Goal: Information Seeking & Learning: Learn about a topic

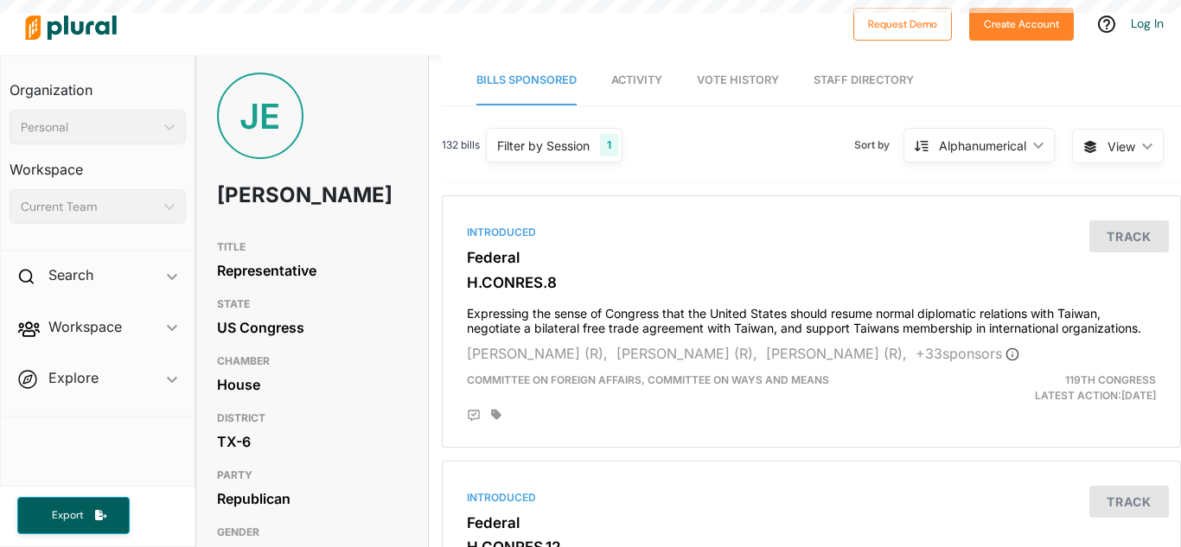
scroll to position [2, 0]
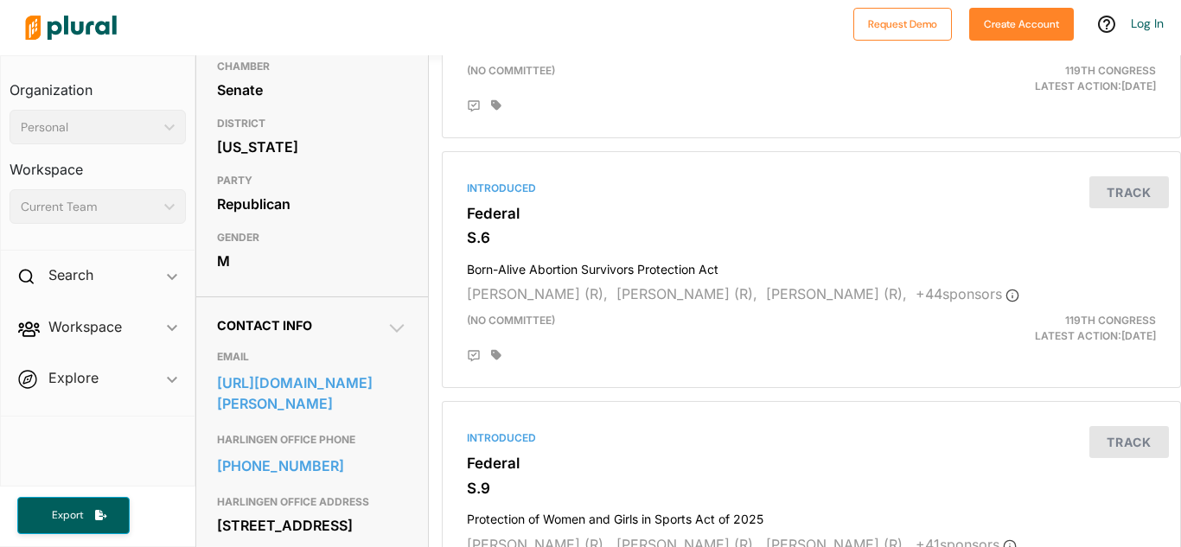
scroll to position [300, 0]
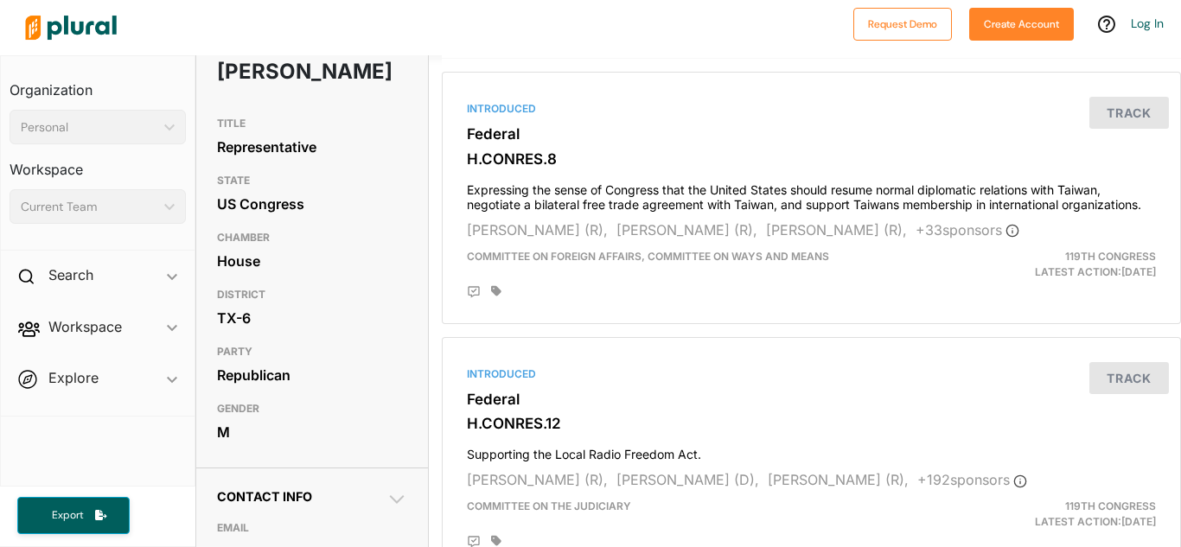
scroll to position [129, 0]
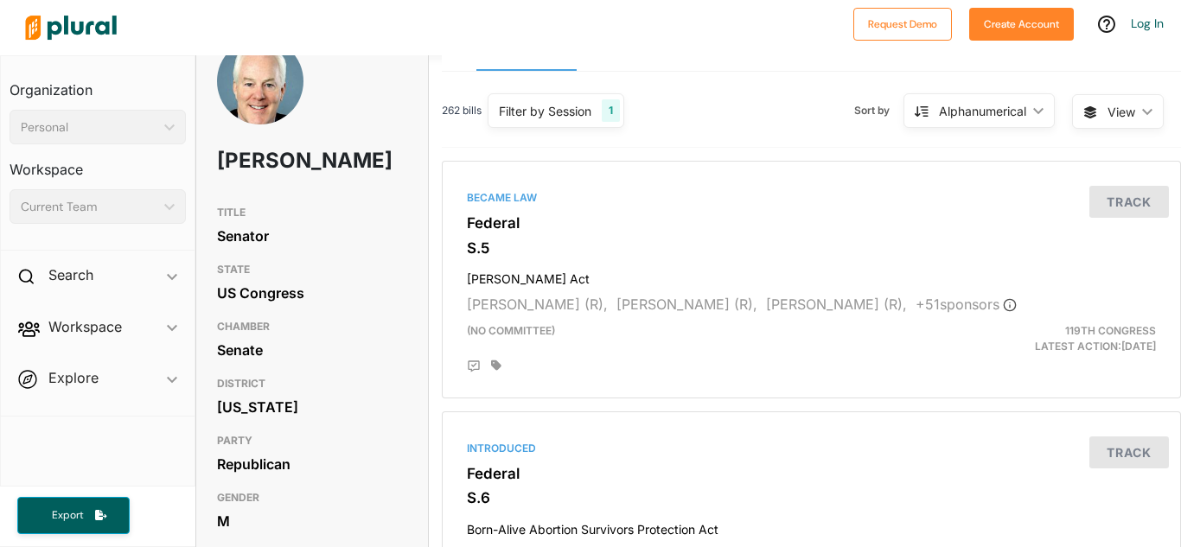
scroll to position [43, 0]
